Goal: Information Seeking & Learning: Compare options

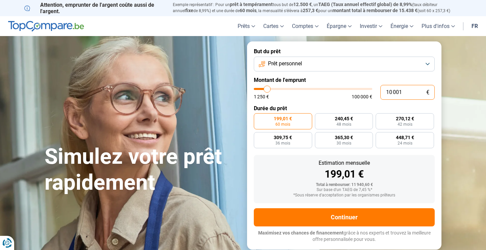
click at [404, 90] on input "10 001" at bounding box center [407, 92] width 54 height 15
type input "1 000"
type input "1250"
type input "100"
type input "1250"
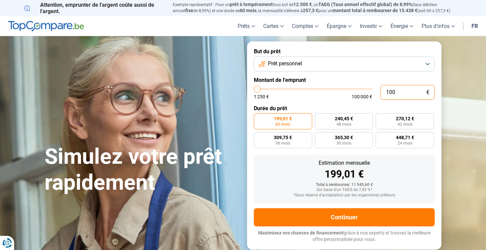
type input "10"
type input "1250"
type input "1"
type input "1250"
type input "0"
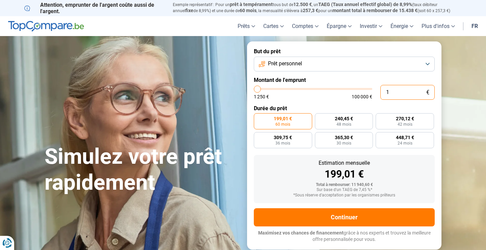
type input "1250"
type input "1 250"
type input "1250"
radio input "true"
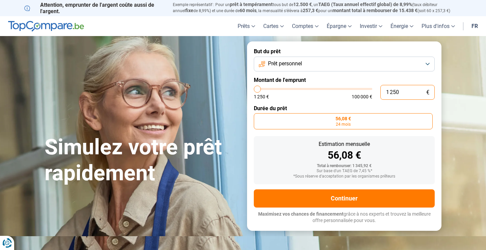
type input "12 502"
type input "12500"
type input "125 025"
type input "100000"
type input "100 000"
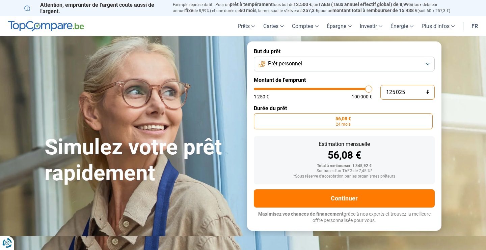
type input "100000"
radio input "false"
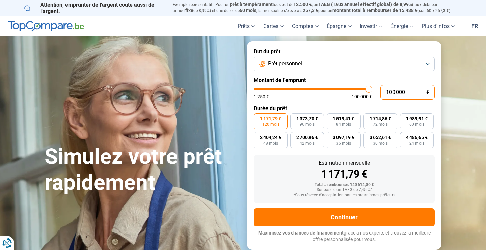
type input "10 000"
type input "10000"
type input "1 000"
type input "1250"
type input "100"
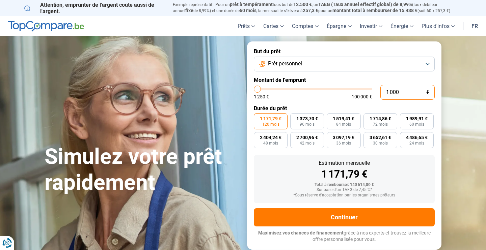
type input "1250"
type input "10"
type input "1250"
type input "1"
type input "1250"
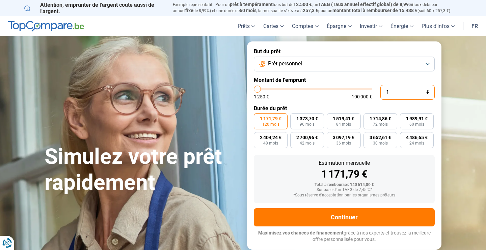
type input "0"
type input "1250"
type input "1 250"
type input "1250"
radio input "true"
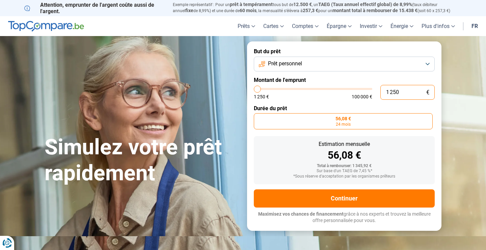
type input "125"
type input "1250"
type input "12"
type input "1250"
type input "1"
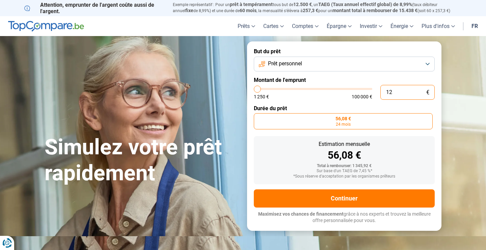
type input "1250"
type input "0"
type input "1250"
type input "1 250"
type input "1250"
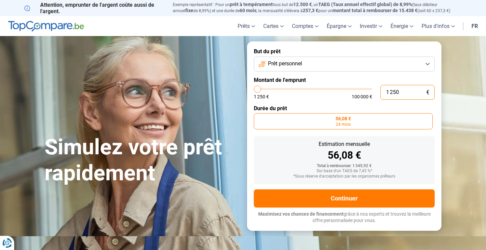
type input "12 502"
type input "12500"
type input "125 025"
type input "100000"
type input "100 000"
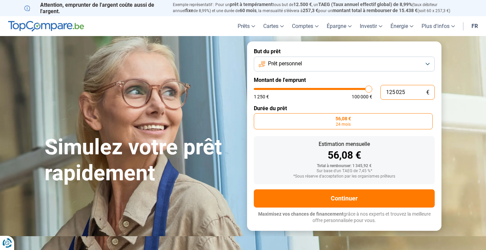
type input "100000"
radio input "false"
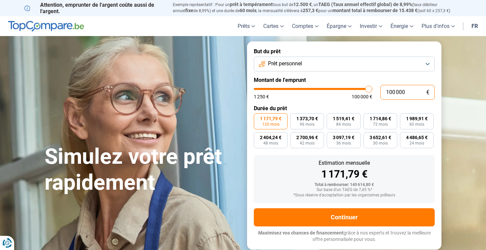
type input "10 000"
type input "10000"
type input "1 000"
type input "1250"
type input "100"
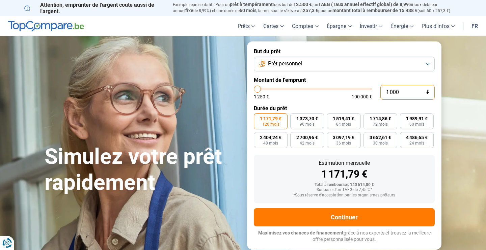
type input "1250"
type input "10"
type input "1250"
type input "1"
type input "1250"
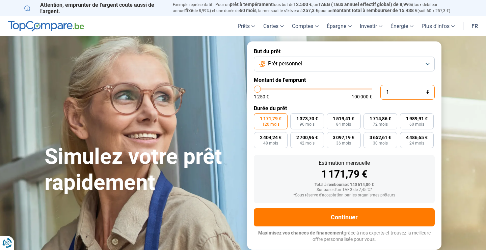
type input "0"
type input "1250"
type input "1 250"
type input "1250"
radio input "true"
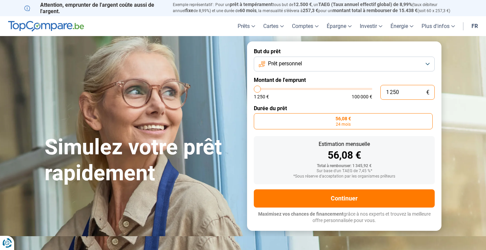
type input "125"
type input "1250"
type input "12"
type input "1250"
type input "1"
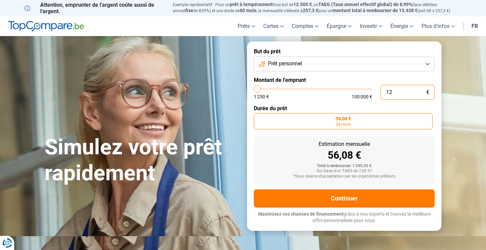
type input "1250"
type input "0"
type input "1250"
type input "1 250"
type input "1250"
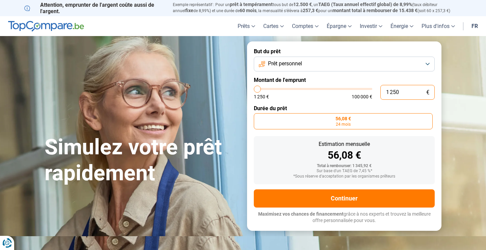
type input "125"
type input "1250"
type input "12"
type input "1250"
type input "1"
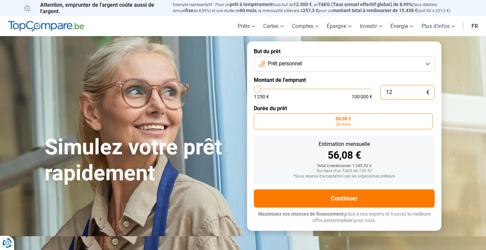
type input "1250"
type input "0"
type input "1250"
type input "1 250"
type input "1250"
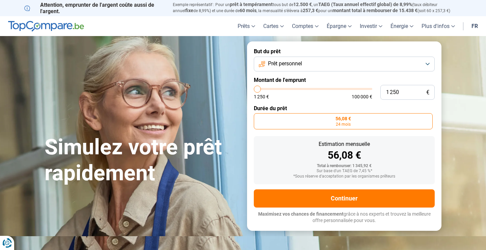
click at [126, 169] on h1 "Simulez votre prêt rapidement" at bounding box center [142, 161] width 194 height 52
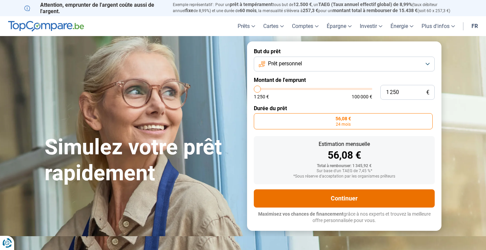
click at [315, 199] on button "Continuer" at bounding box center [344, 199] width 181 height 18
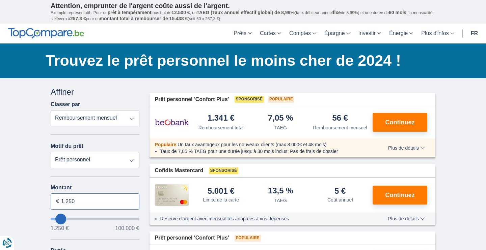
click at [101, 199] on input "1.250" at bounding box center [95, 202] width 89 height 16
type input "1"
type input "25.000"
type input "25250"
select select "120"
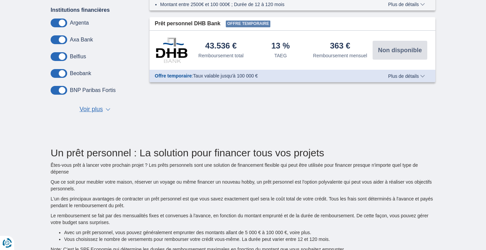
scroll to position [288, 0]
